Goal: Information Seeking & Learning: Learn about a topic

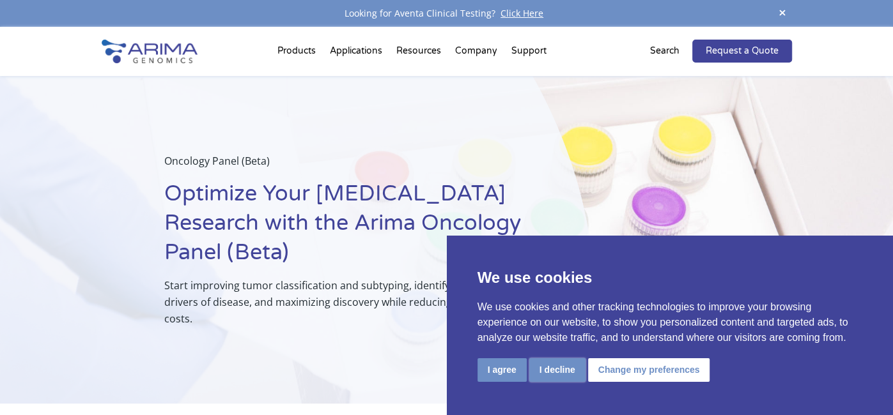
click at [553, 365] on button "I decline" at bounding box center [557, 370] width 56 height 24
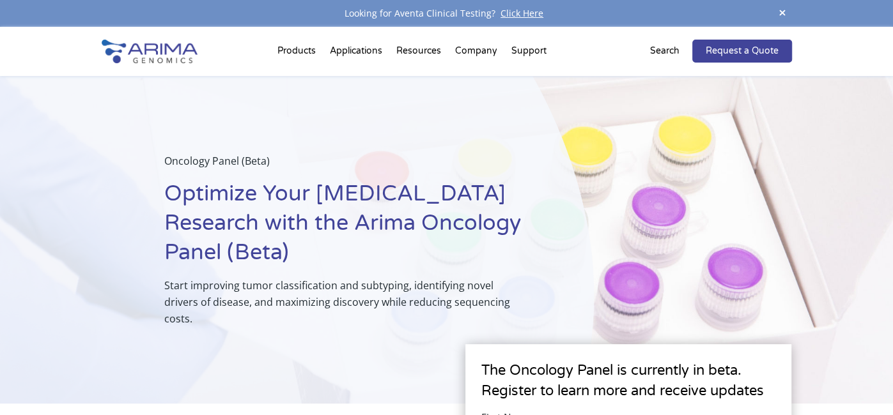
click at [149, 49] on img at bounding box center [150, 52] width 96 height 24
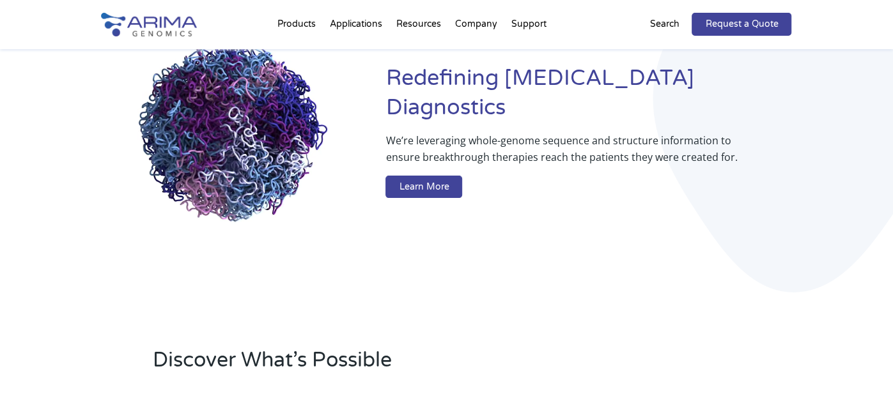
scroll to position [112, 0]
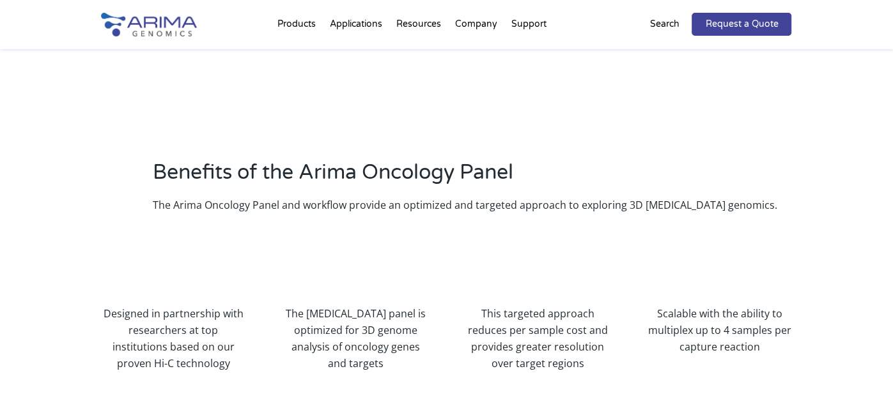
scroll to position [845, 0]
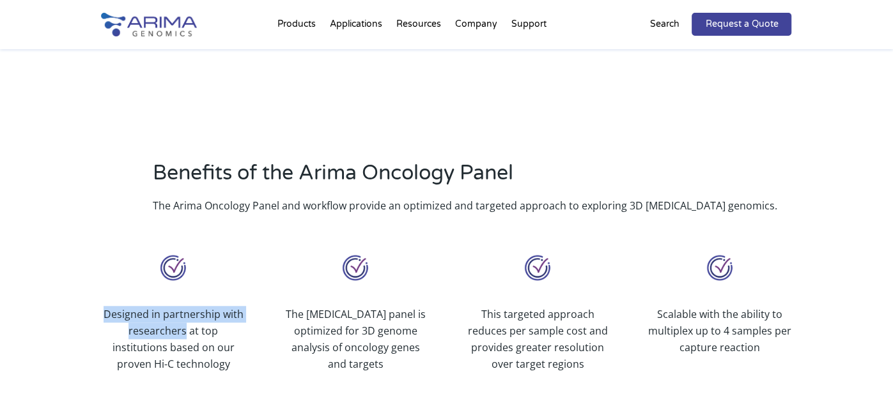
drag, startPoint x: 105, startPoint y: 280, endPoint x: 157, endPoint y: 303, distance: 56.6
click at [157, 306] on p "Designed in partnership with researchers at top institutions based on our prove…" at bounding box center [174, 339] width 144 height 66
copy p "Designed in partnership with researchers"
click at [263, 243] on div "Designed in partnership with researchers at top institutions based on our prove…" at bounding box center [447, 310] width 690 height 158
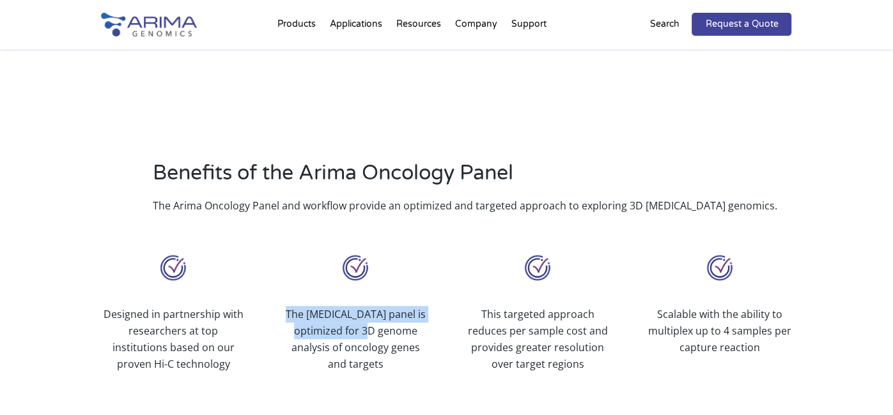
drag, startPoint x: 286, startPoint y: 278, endPoint x: 362, endPoint y: 295, distance: 78.6
click at [362, 306] on p "The [MEDICAL_DATA] panel is optimized for 3D genome analysis of oncology genes …" at bounding box center [355, 339] width 144 height 66
copy p "The cancer panel is optimized for 3D genome"
click at [580, 249] on div "This targeted approach reduces per sample cost and provides greater resolution …" at bounding box center [537, 311] width 144 height 124
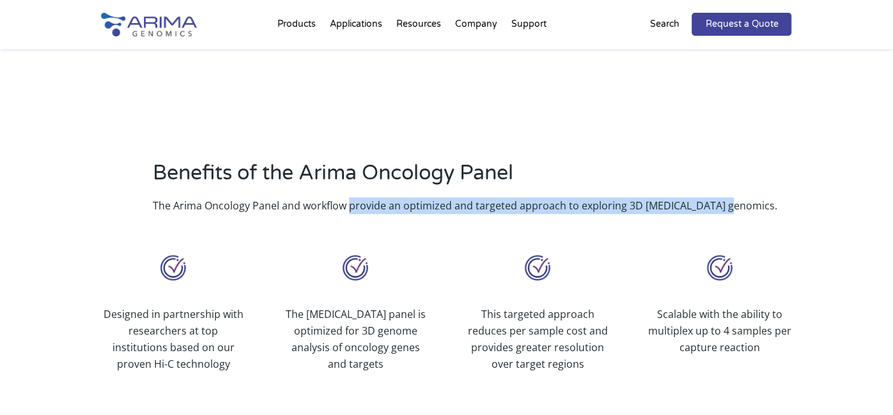
drag, startPoint x: 348, startPoint y: 176, endPoint x: 723, endPoint y: 185, distance: 374.5
click at [723, 185] on div "Benefits of the Arima Oncology Panel The Arima Oncology Panel and workflow prov…" at bounding box center [447, 186] width 690 height 89
copy p "provide an optimized and targeted approach to exploring 3D cancer genomics."
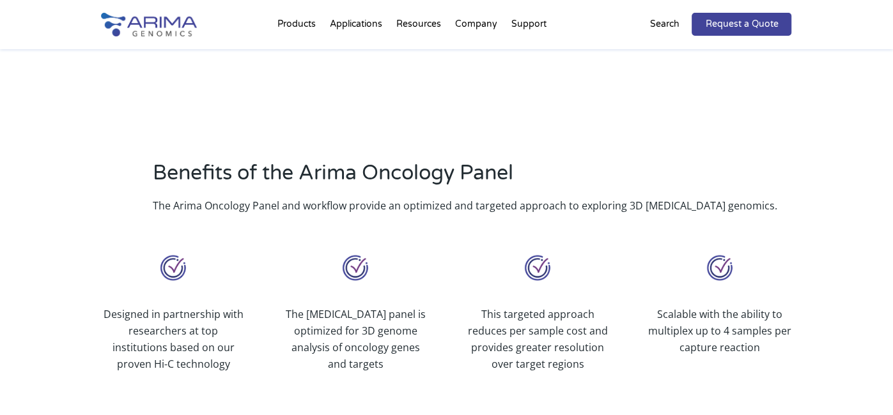
click at [696, 159] on h2 "Benefits of the Arima Oncology Panel" at bounding box center [472, 178] width 639 height 38
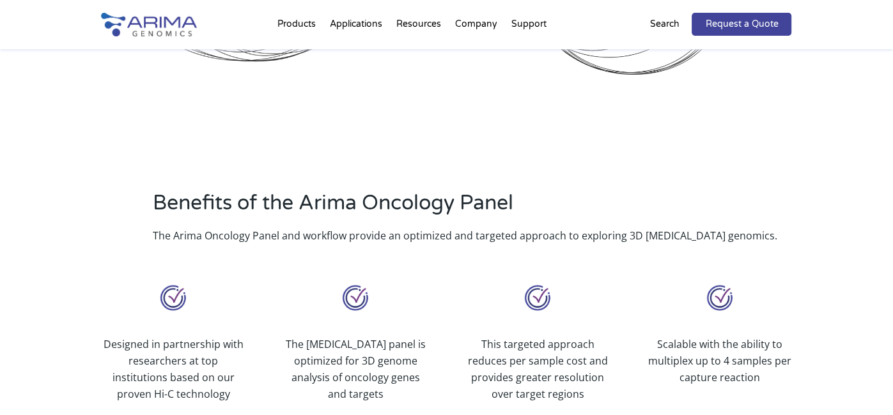
scroll to position [815, 0]
